Goal: Find specific page/section: Locate item on page

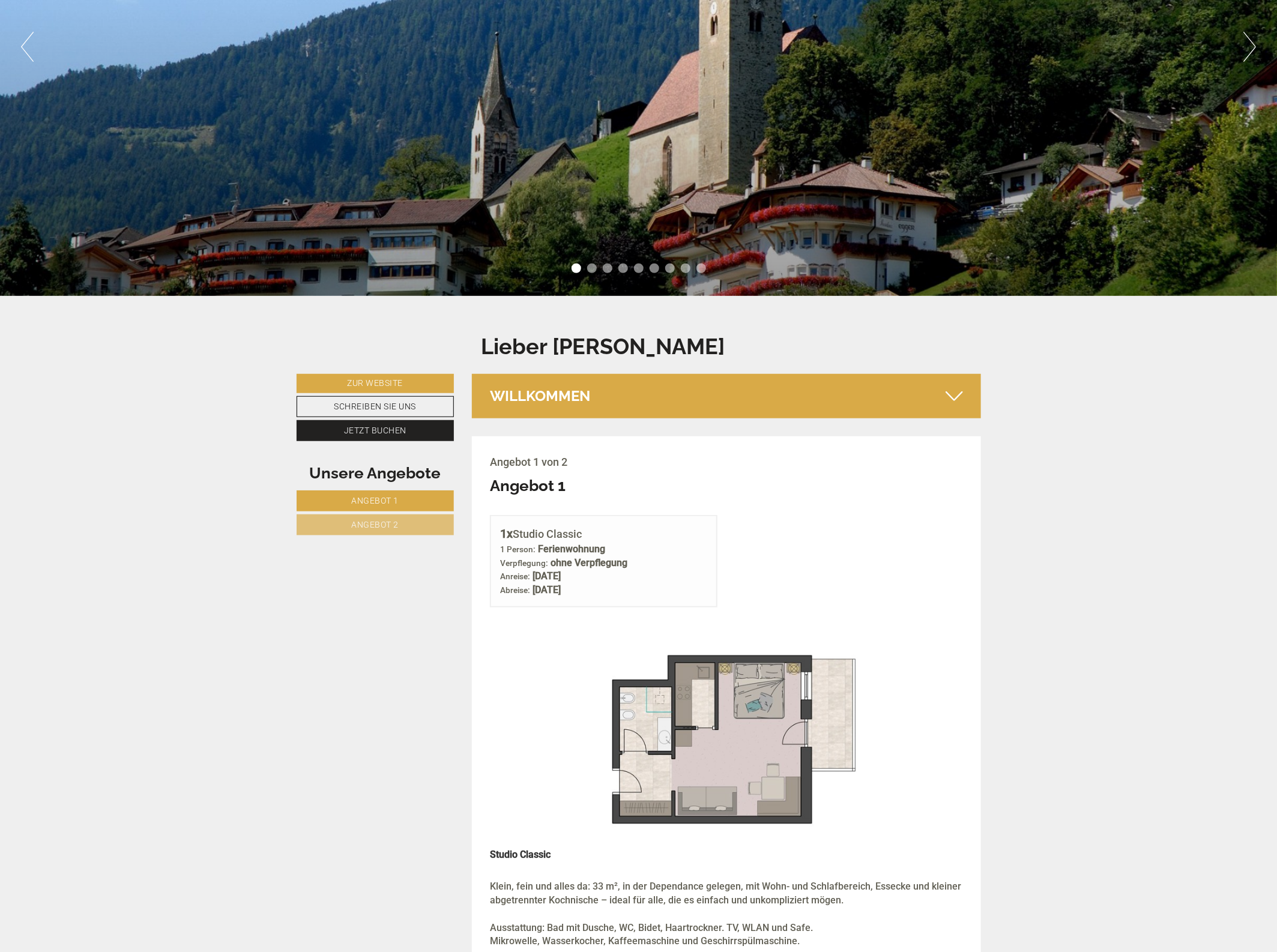
scroll to position [300, 0]
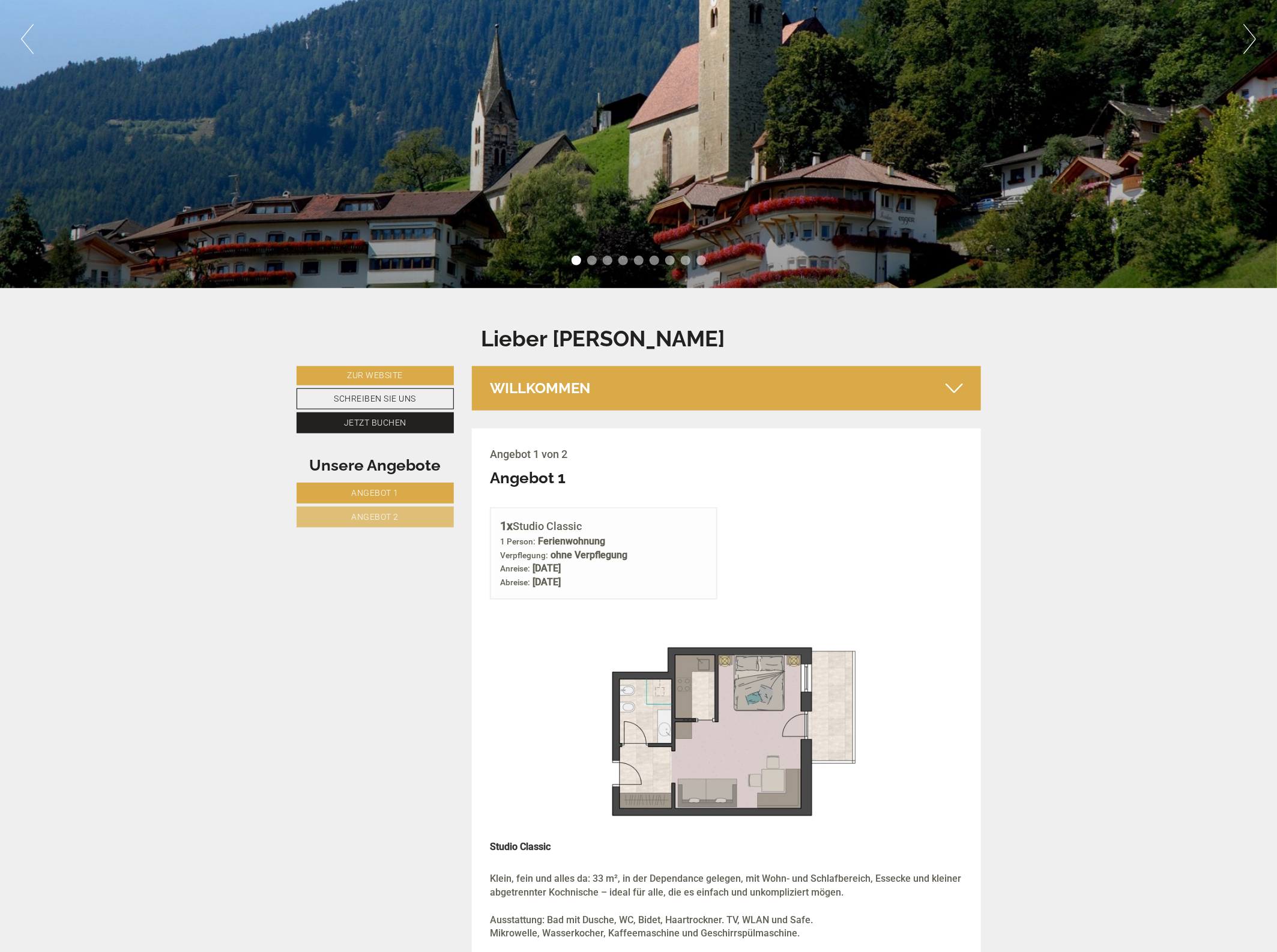
click at [957, 384] on icon at bounding box center [954, 388] width 17 height 20
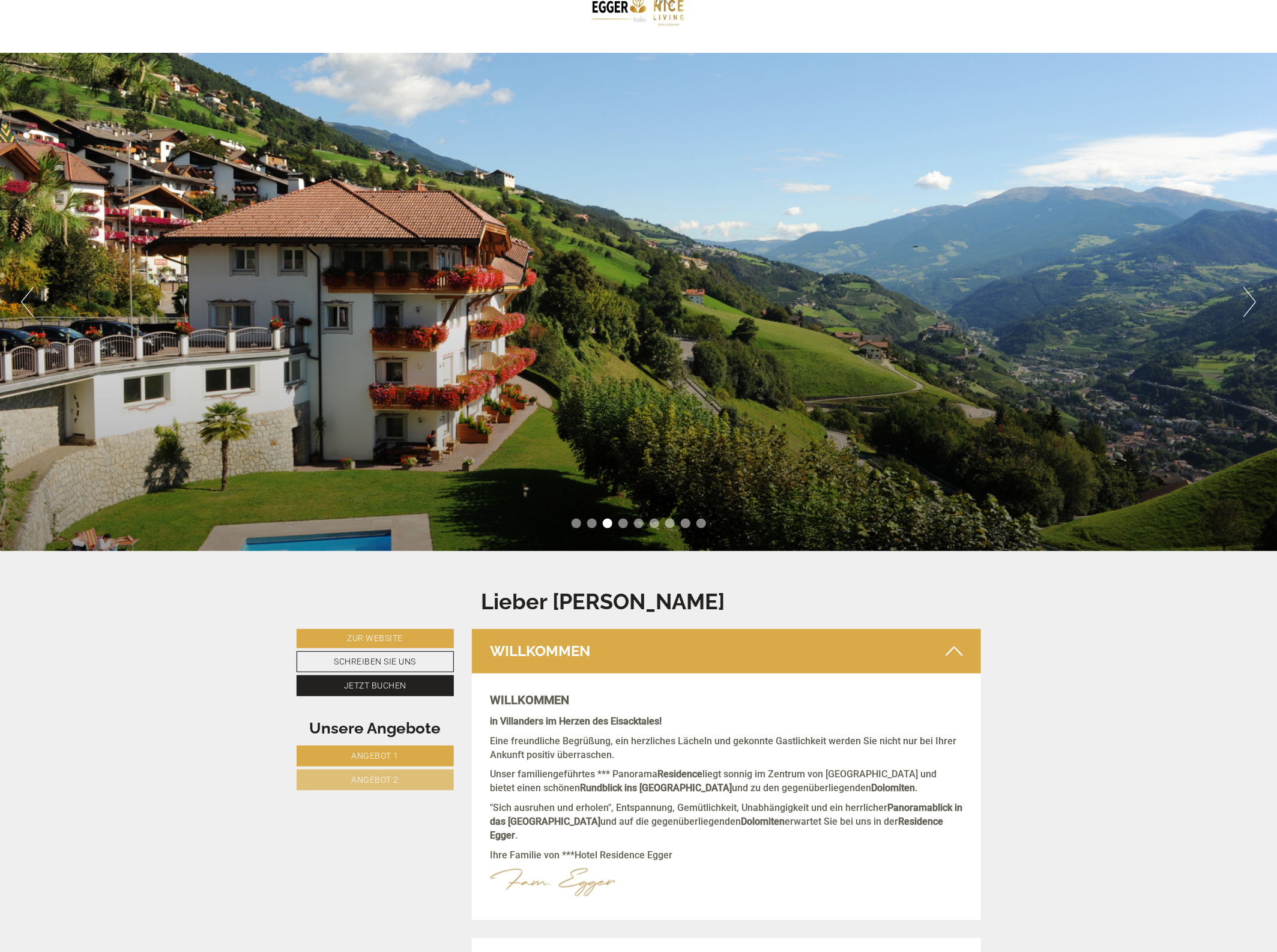
scroll to position [0, 0]
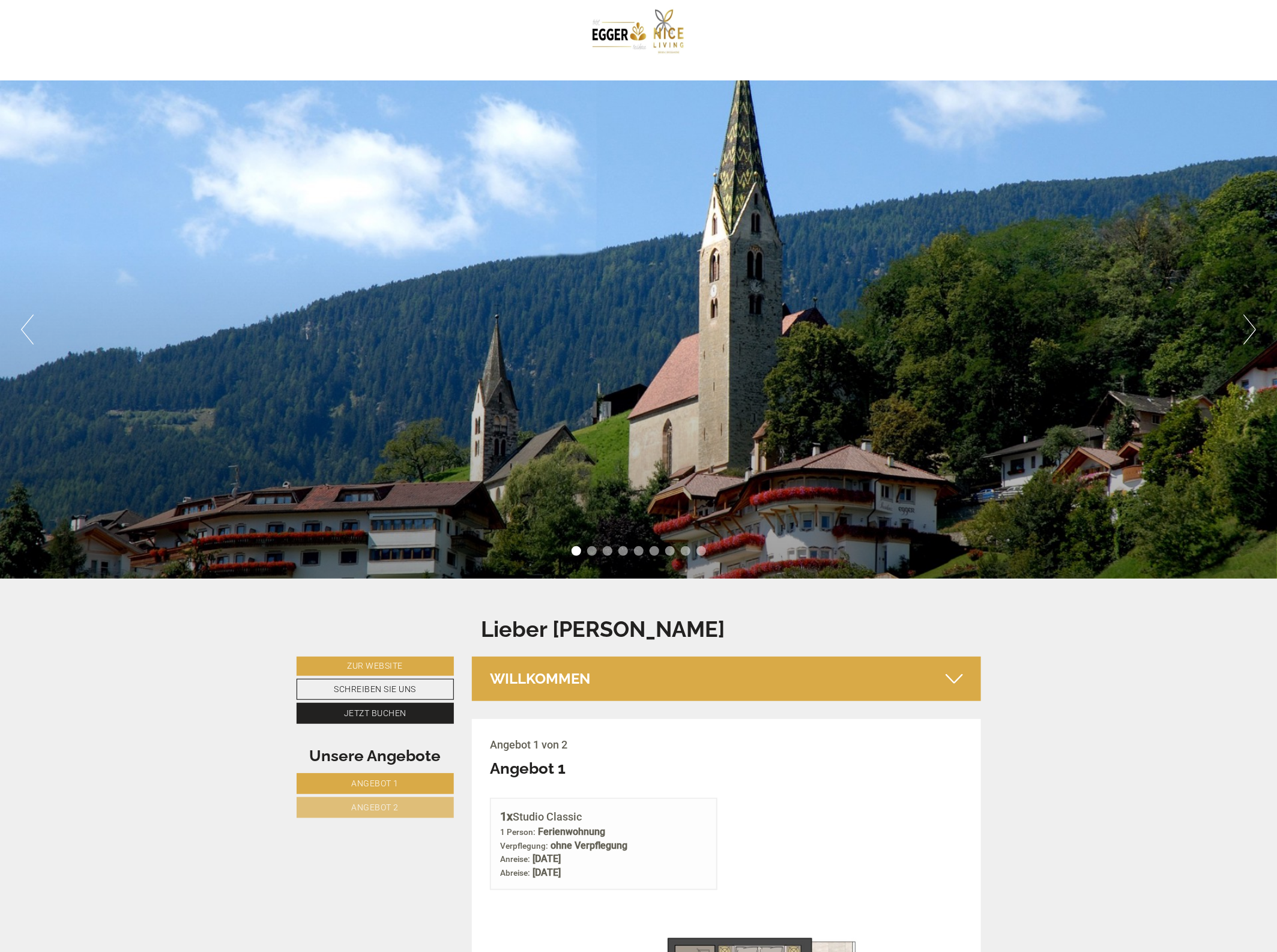
scroll to position [5, 0]
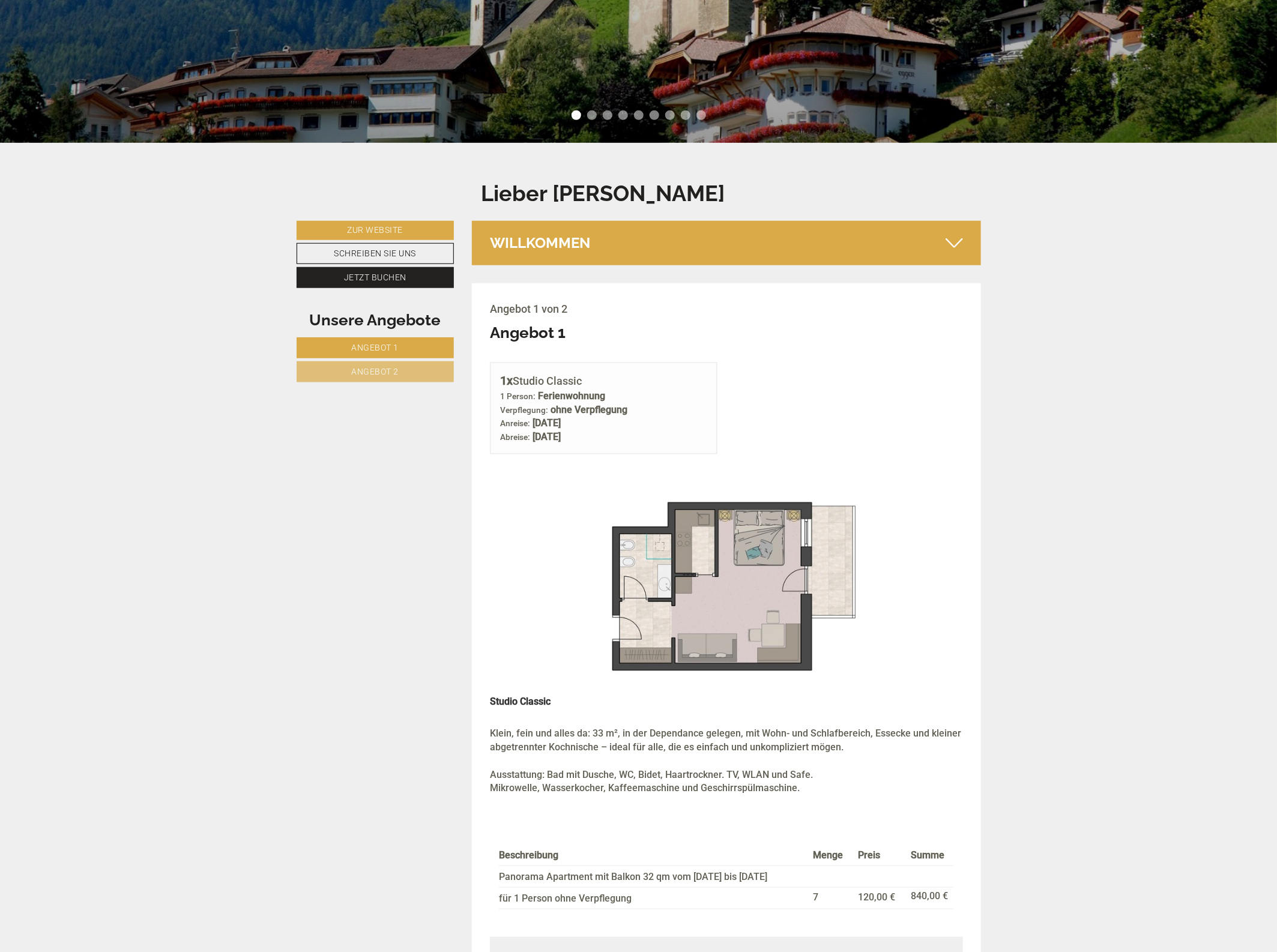
scroll to position [676, 0]
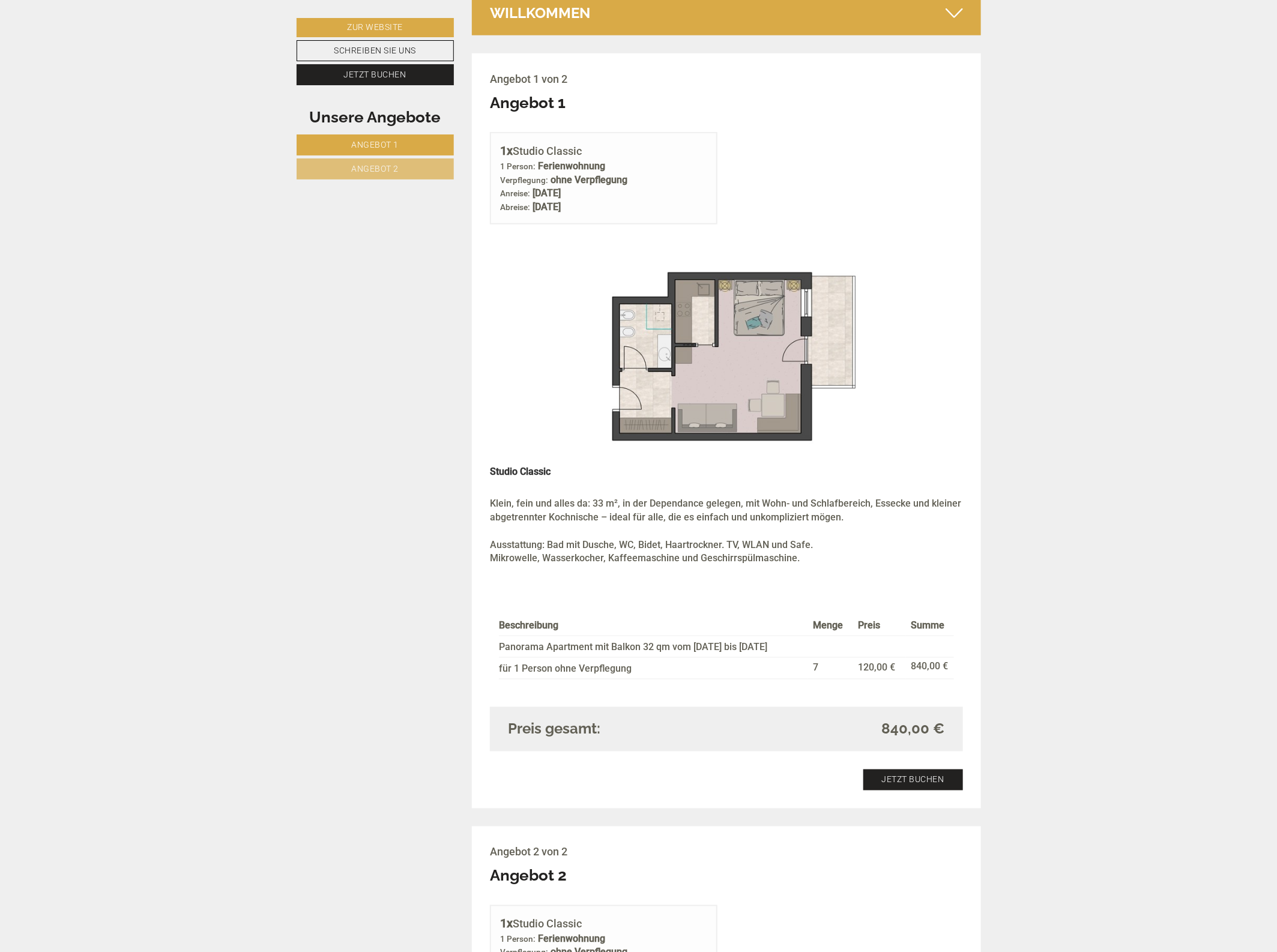
click at [734, 339] on img at bounding box center [726, 361] width 473 height 237
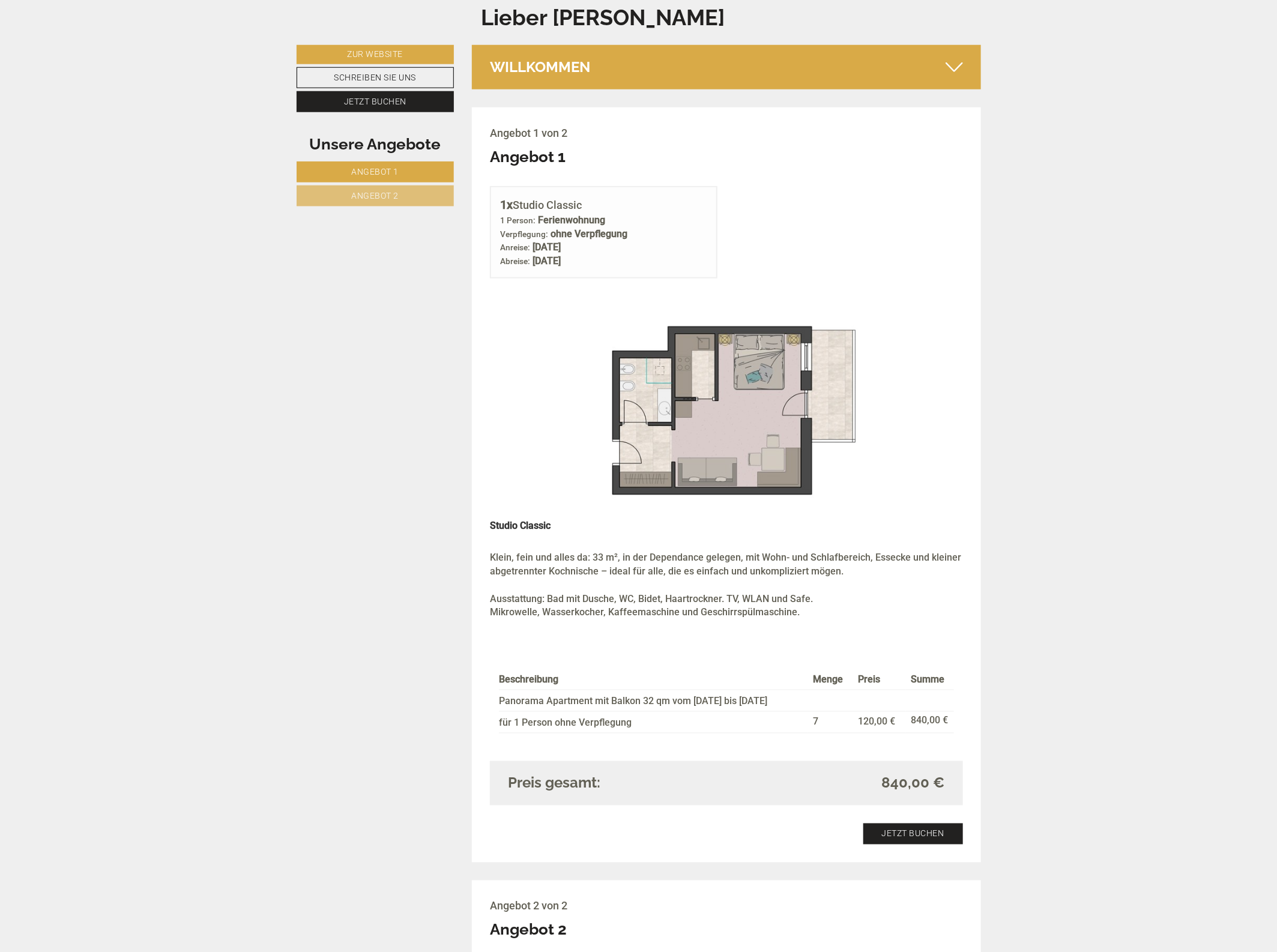
scroll to position [600, 0]
